Goal: Task Accomplishment & Management: Manage account settings

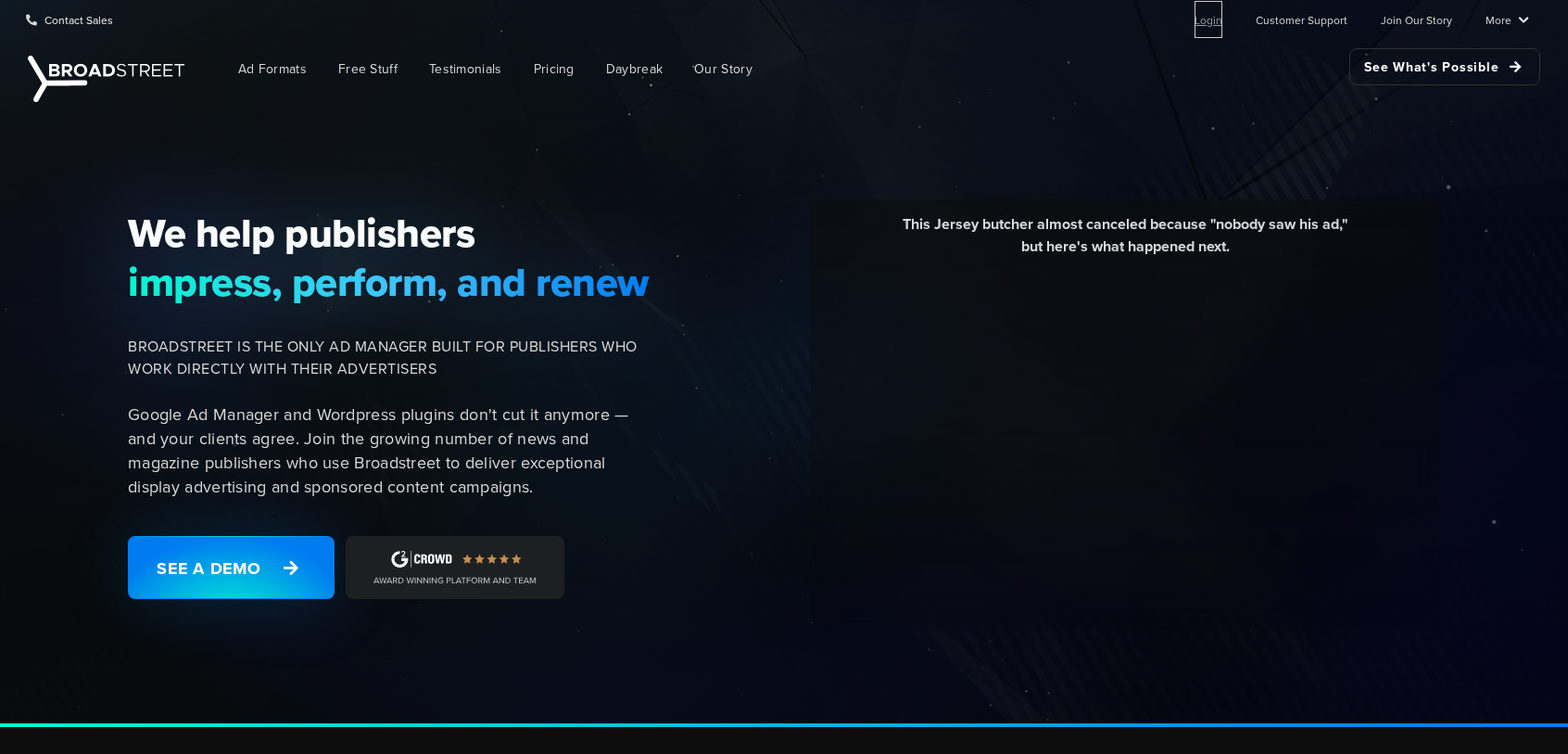
click at [1214, 18] on link "Login" at bounding box center [1208, 20] width 27 height 37
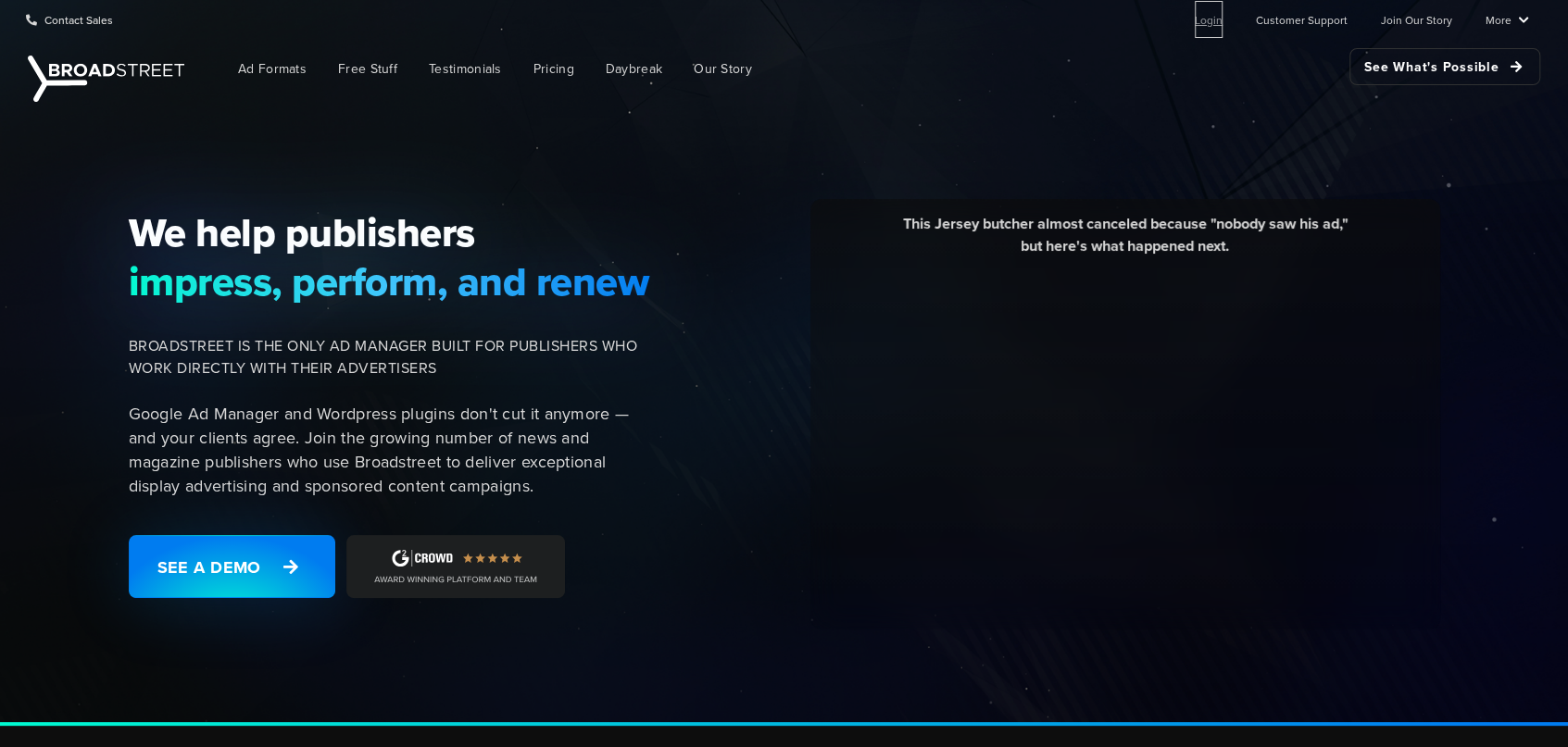
click at [1222, 10] on link "Login" at bounding box center [1208, 20] width 27 height 37
click at [1223, 20] on link "Login" at bounding box center [1208, 20] width 27 height 37
